Goal: Information Seeking & Learning: Learn about a topic

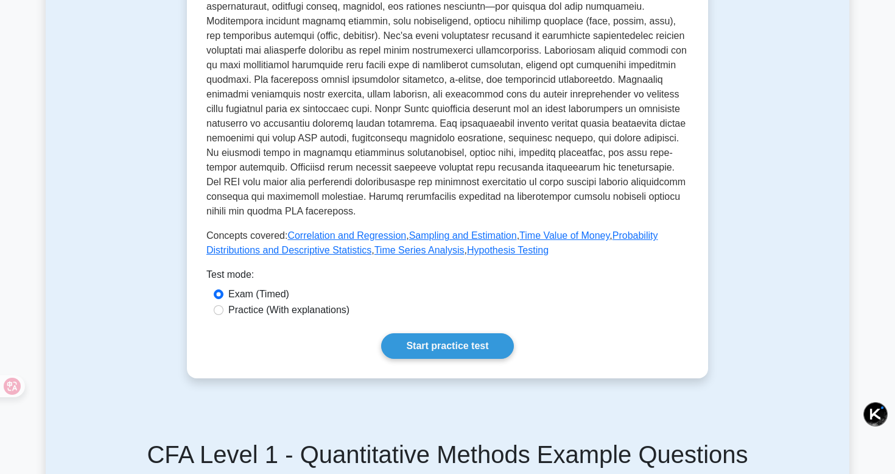
scroll to position [352, 0]
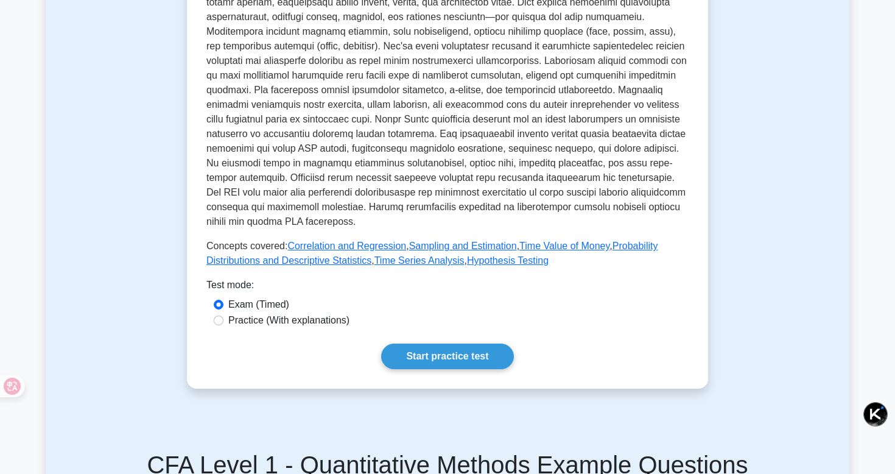
click at [485, 340] on div "Quantitative Methods Covers mathematical and statistical techniques used in fin…" at bounding box center [447, 94] width 482 height 549
click at [477, 352] on link "Start practice test" at bounding box center [447, 356] width 132 height 26
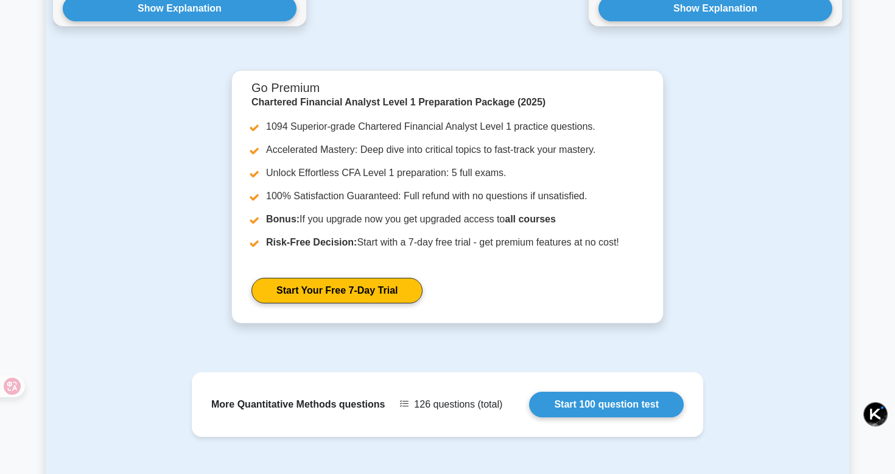
scroll to position [1286, 0]
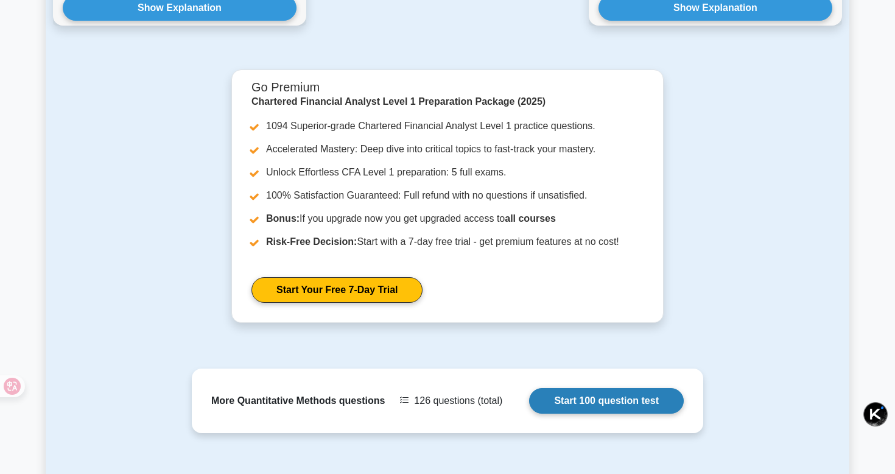
click at [574, 404] on link "Start 100 question test" at bounding box center [606, 401] width 155 height 26
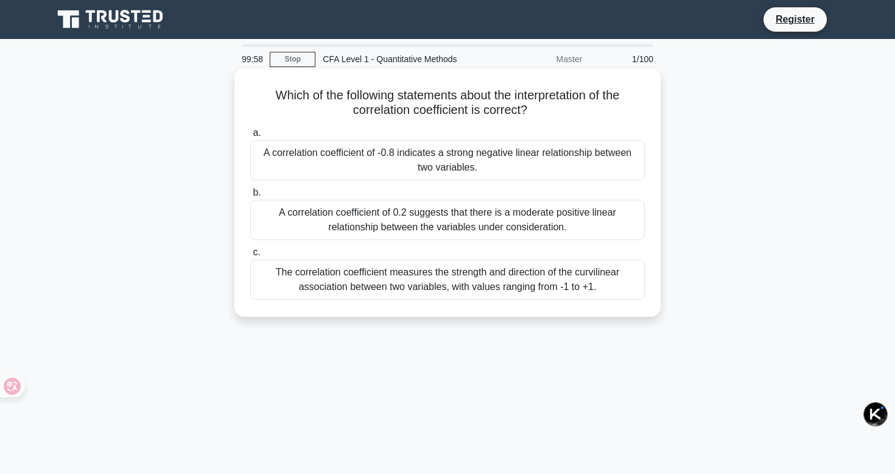
click at [438, 163] on div "A correlation coefficient of -0.8 indicates a strong negative linear relationsh…" at bounding box center [447, 160] width 394 height 40
click at [250, 137] on input "a. A correlation coefficient of -0.8 indicates a strong negative linear relatio…" at bounding box center [250, 133] width 0 height 8
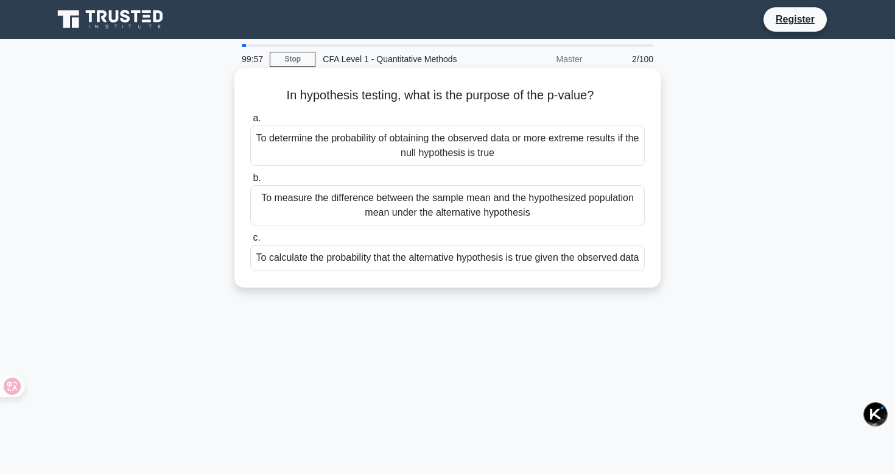
click at [433, 228] on div "a. To determine the probability of obtaining the observed data or more extreme …" at bounding box center [447, 190] width 409 height 164
click at [433, 212] on div "To measure the difference between the sample mean and the hypothesized populati…" at bounding box center [447, 205] width 394 height 40
click at [250, 182] on input "b. To measure the difference between the sample mean and the hypothesized popul…" at bounding box center [250, 178] width 0 height 8
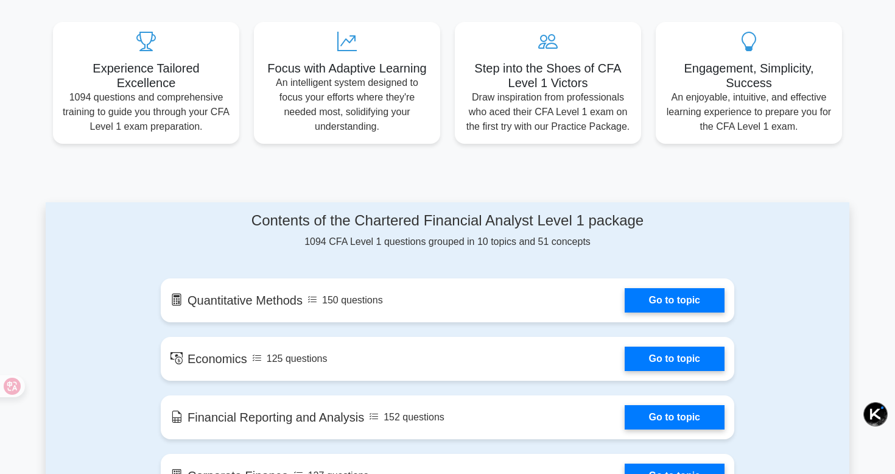
scroll to position [128, 0]
